Goal: Information Seeking & Learning: Learn about a topic

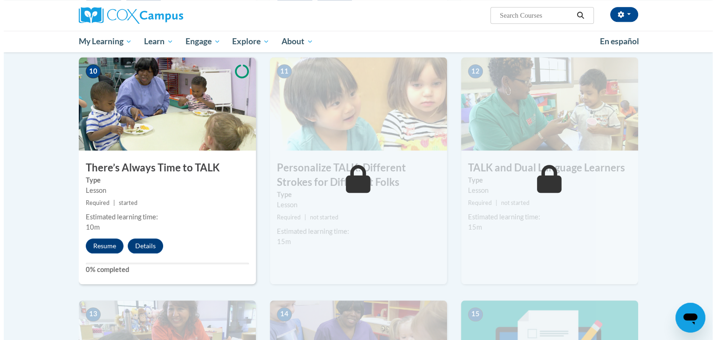
scroll to position [944, 0]
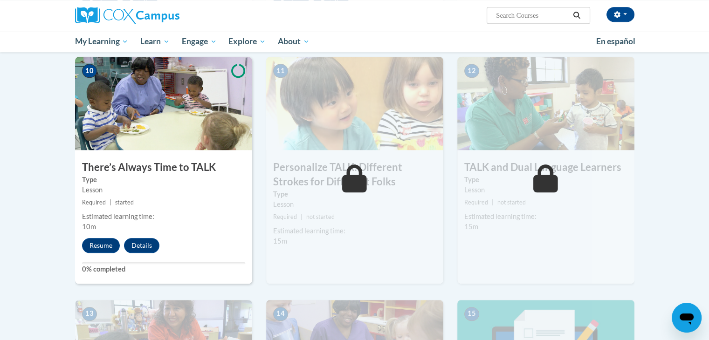
click at [103, 252] on div "Resume Details Feedback" at bounding box center [123, 245] width 96 height 15
click at [101, 242] on button "Resume" at bounding box center [101, 245] width 38 height 15
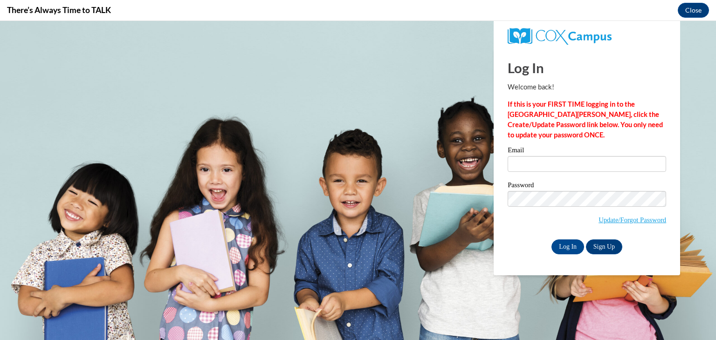
scroll to position [0, 0]
click at [582, 163] on input "Email" at bounding box center [587, 164] width 158 height 16
type input "donnamschiele@gmail.com"
click at [564, 245] on input "Log In" at bounding box center [567, 247] width 33 height 15
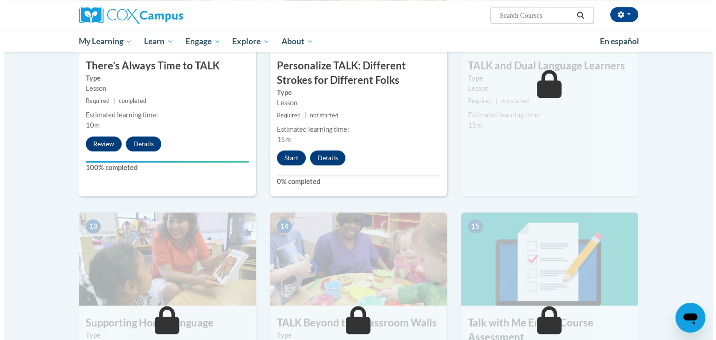
scroll to position [1046, 0]
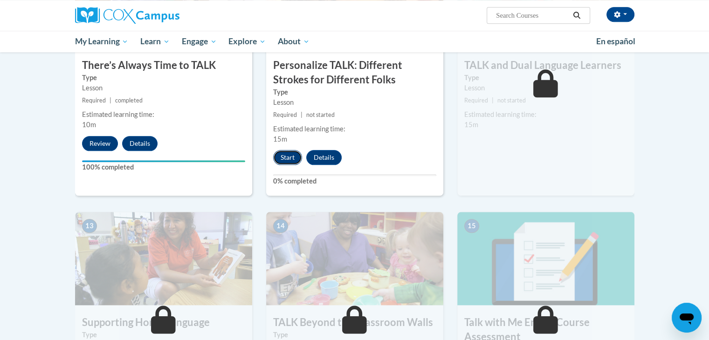
click at [287, 161] on button "Start" at bounding box center [287, 157] width 29 height 15
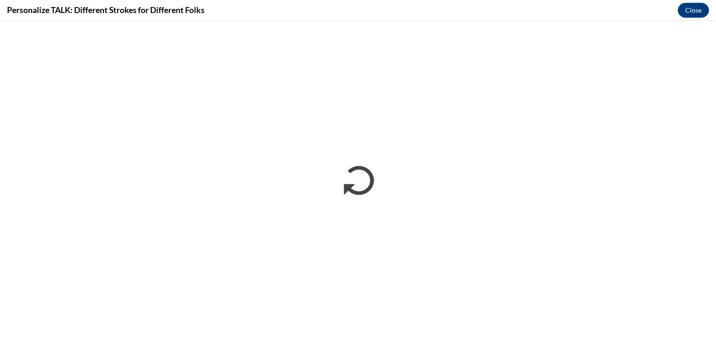
scroll to position [0, 0]
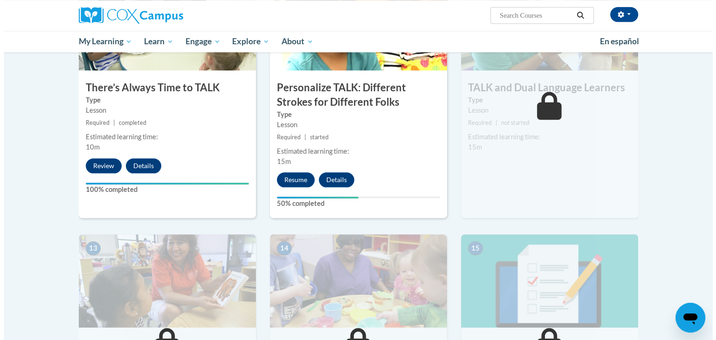
scroll to position [1024, 0]
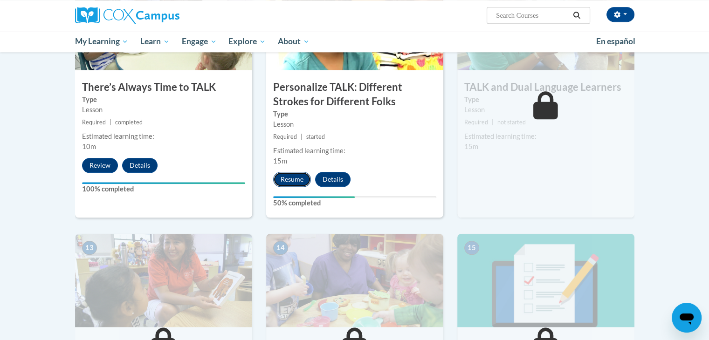
click at [296, 176] on button "Resume" at bounding box center [292, 179] width 38 height 15
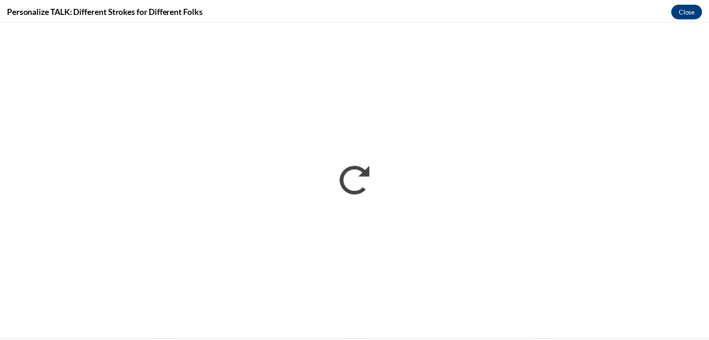
scroll to position [0, 0]
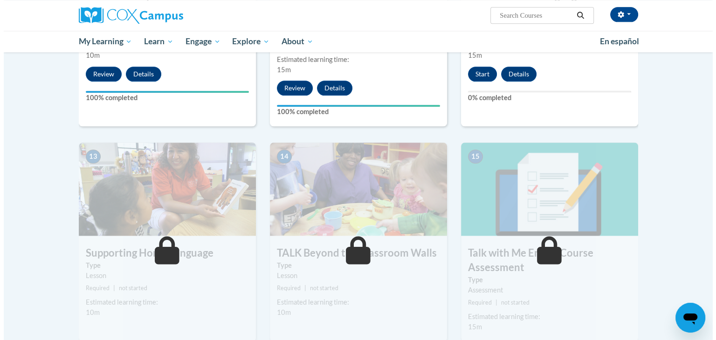
scroll to position [1072, 0]
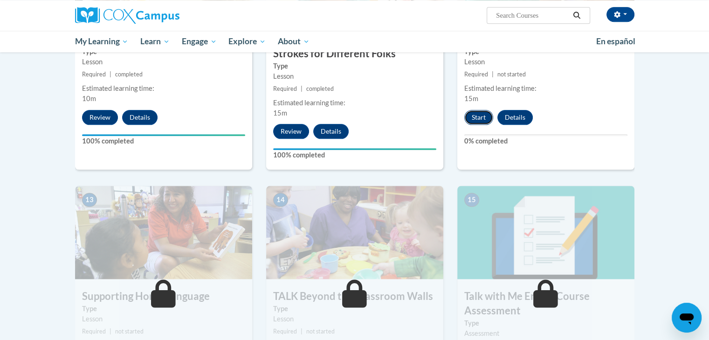
click at [480, 121] on button "Start" at bounding box center [478, 117] width 29 height 15
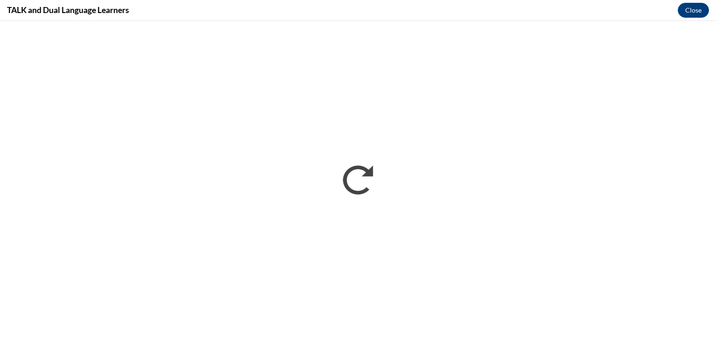
scroll to position [0, 0]
